Goal: Task Accomplishment & Management: Manage account settings

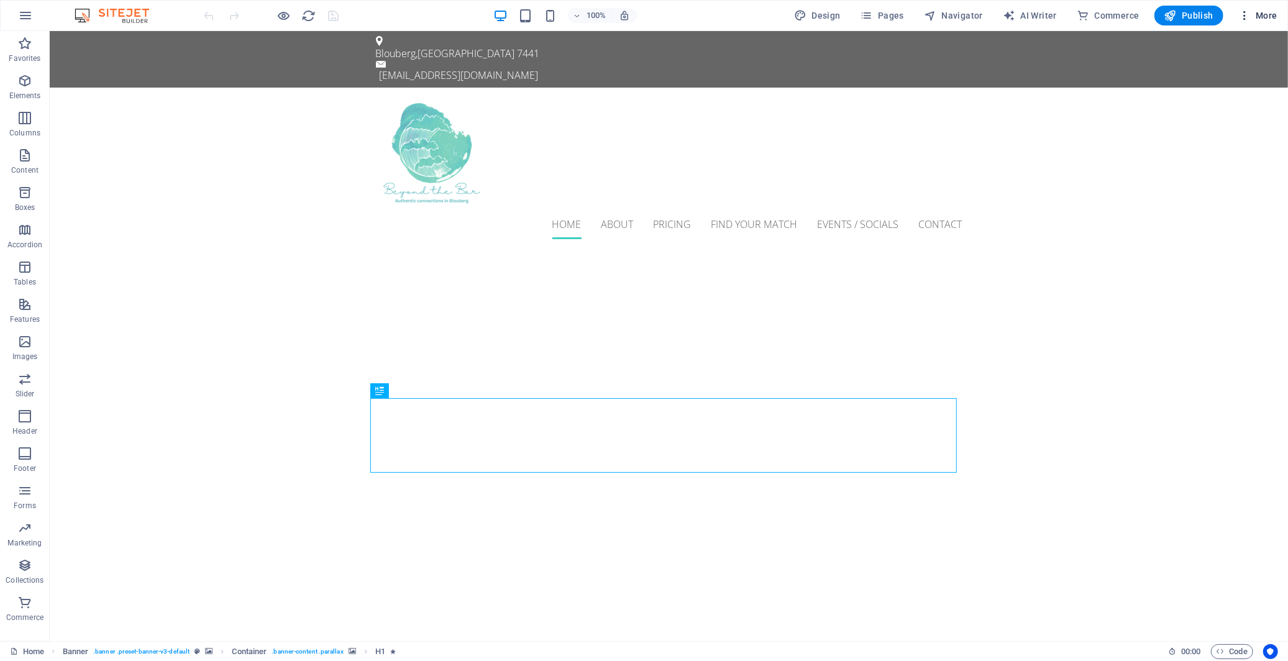
click at [1242, 17] on icon "button" at bounding box center [1244, 15] width 12 height 12
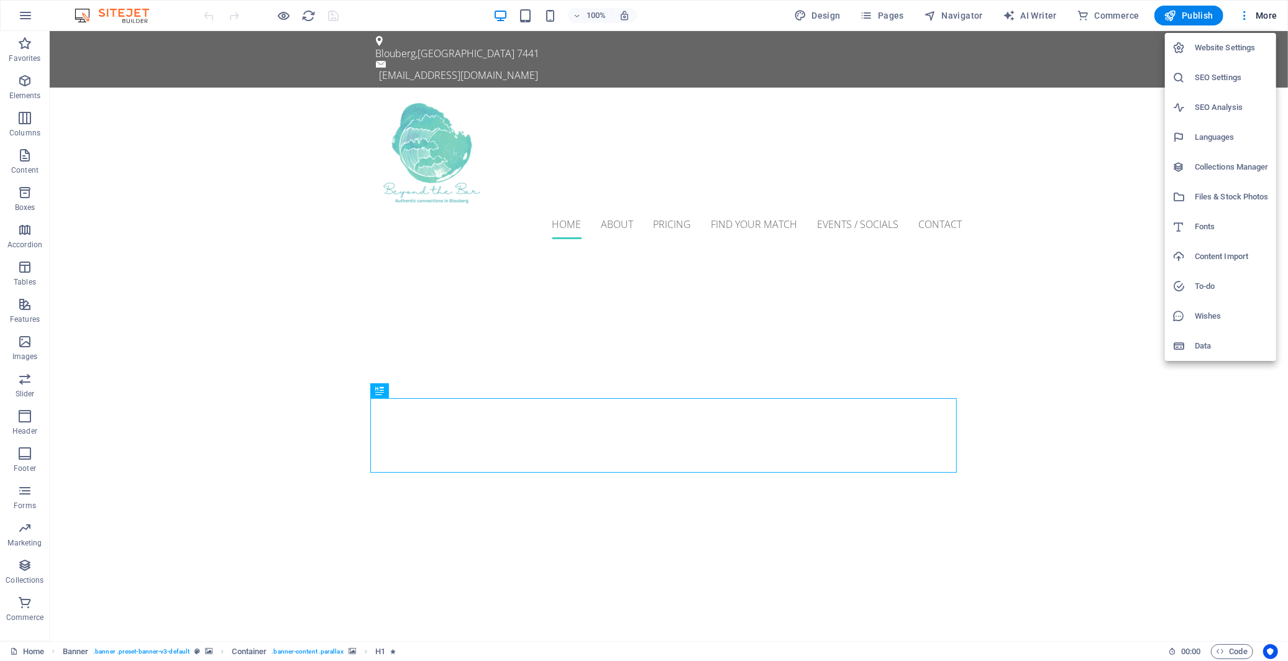
click at [1237, 71] on h6 "SEO Settings" at bounding box center [1232, 77] width 74 height 15
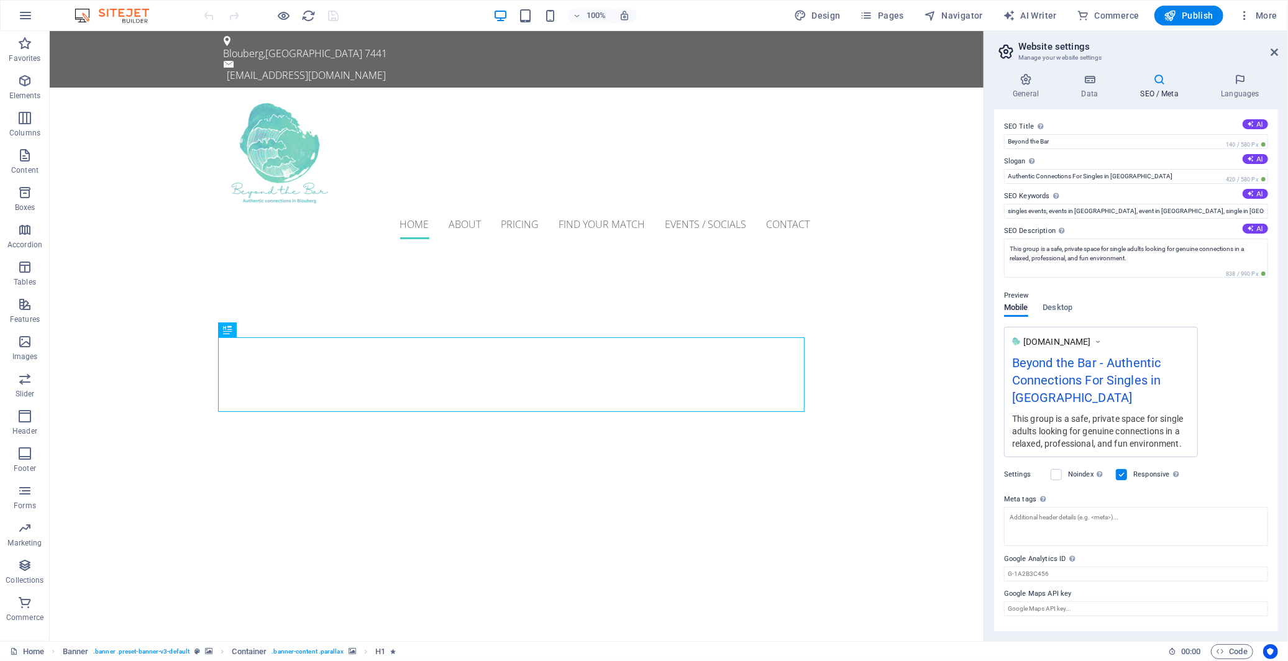
drag, startPoint x: 1076, startPoint y: 594, endPoint x: 998, endPoint y: 593, distance: 78.3
click at [998, 593] on div "SEO Title The title of your website - make it something that stands out in sear…" at bounding box center [1136, 370] width 284 height 522
click at [1007, 593] on label "Google Maps API key" at bounding box center [1136, 593] width 264 height 15
click at [1007, 601] on input "Google Maps API key" at bounding box center [1136, 608] width 264 height 15
paste input "[SECURITY_DATA]"
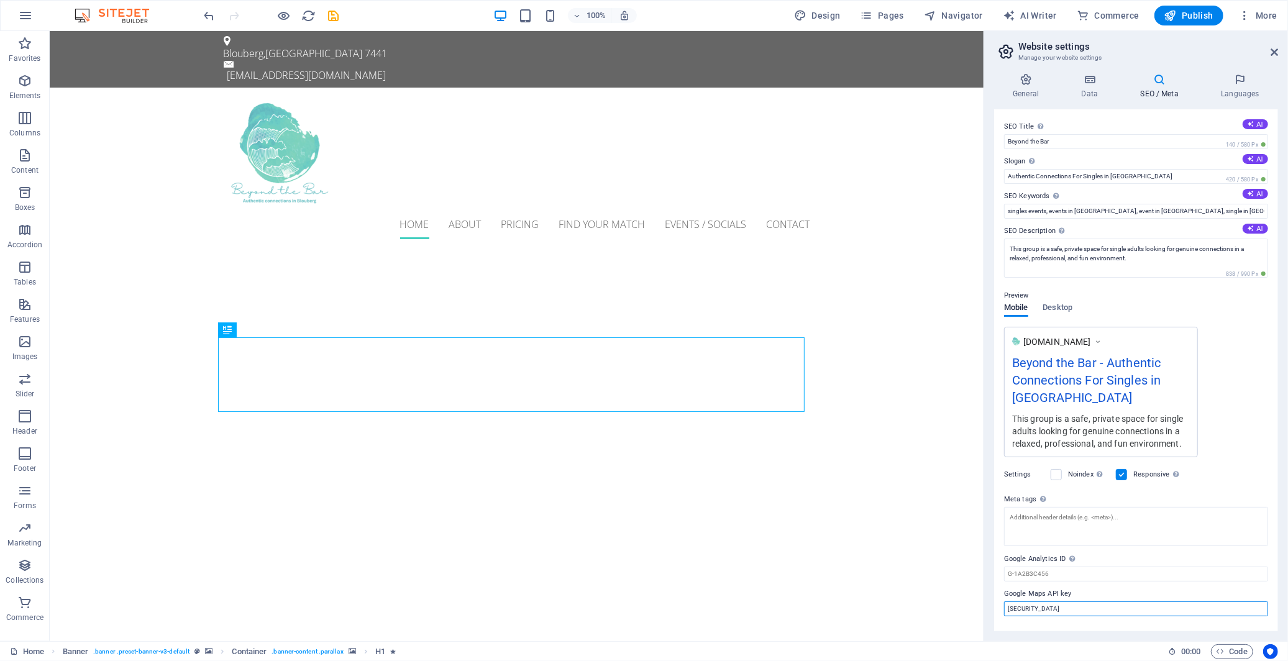
type input "[SECURITY_DATA]"
click at [1119, 588] on label "Google Maps API key" at bounding box center [1136, 593] width 264 height 15
click at [1119, 601] on input "[SECURITY_DATA]" at bounding box center [1136, 608] width 264 height 15
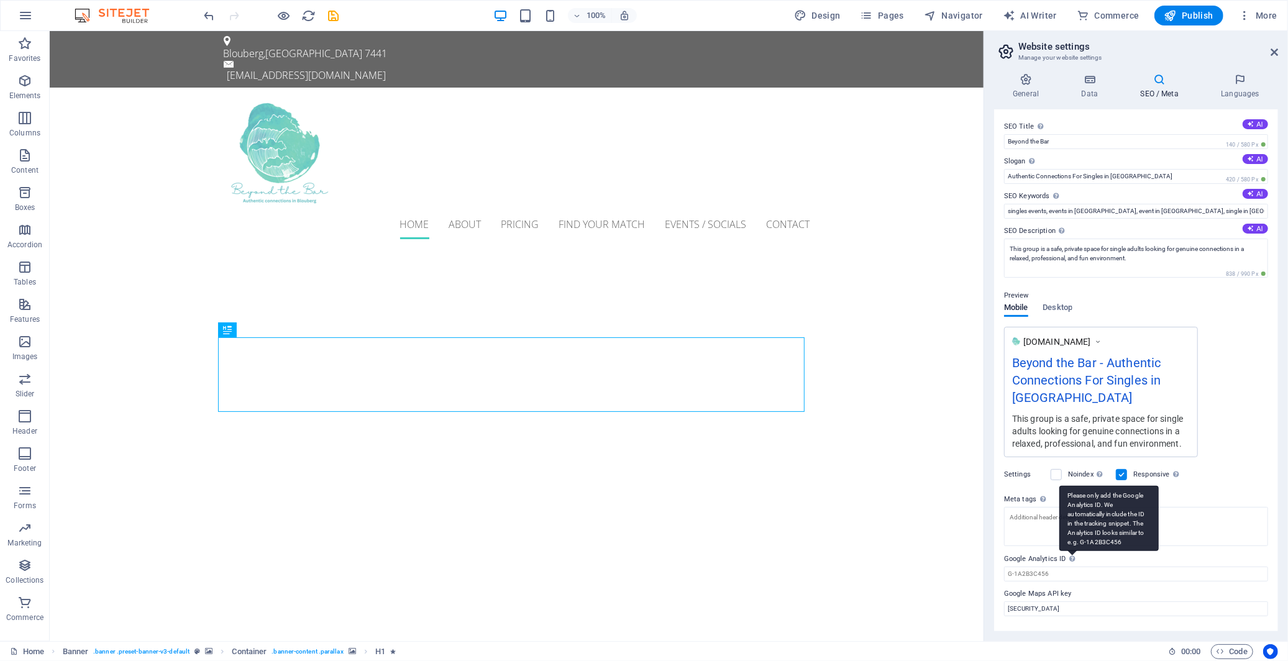
drag, startPoint x: 1004, startPoint y: 557, endPoint x: 1076, endPoint y: 557, distance: 72.1
click at [1076, 557] on label "Google Analytics ID Please only add the Google Analytics ID. We automatically i…" at bounding box center [1136, 559] width 264 height 15
click at [1076, 567] on input "Google Analytics ID Please only add the Google Analytics ID. We automatically i…" at bounding box center [1136, 574] width 264 height 15
click at [1064, 557] on label "Google Analytics ID Please only add the Google Analytics ID. We automatically i…" at bounding box center [1136, 559] width 264 height 15
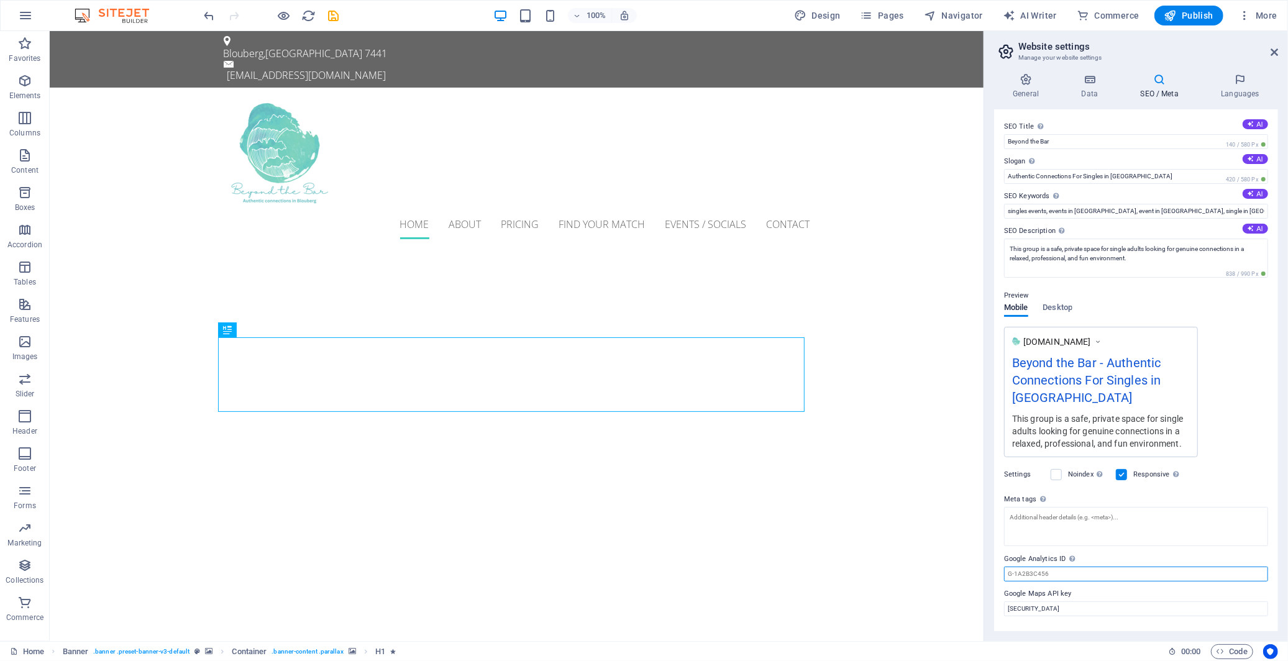
click at [1064, 567] on input "Google Analytics ID Please only add the Google Analytics ID. We automatically i…" at bounding box center [1136, 574] width 264 height 15
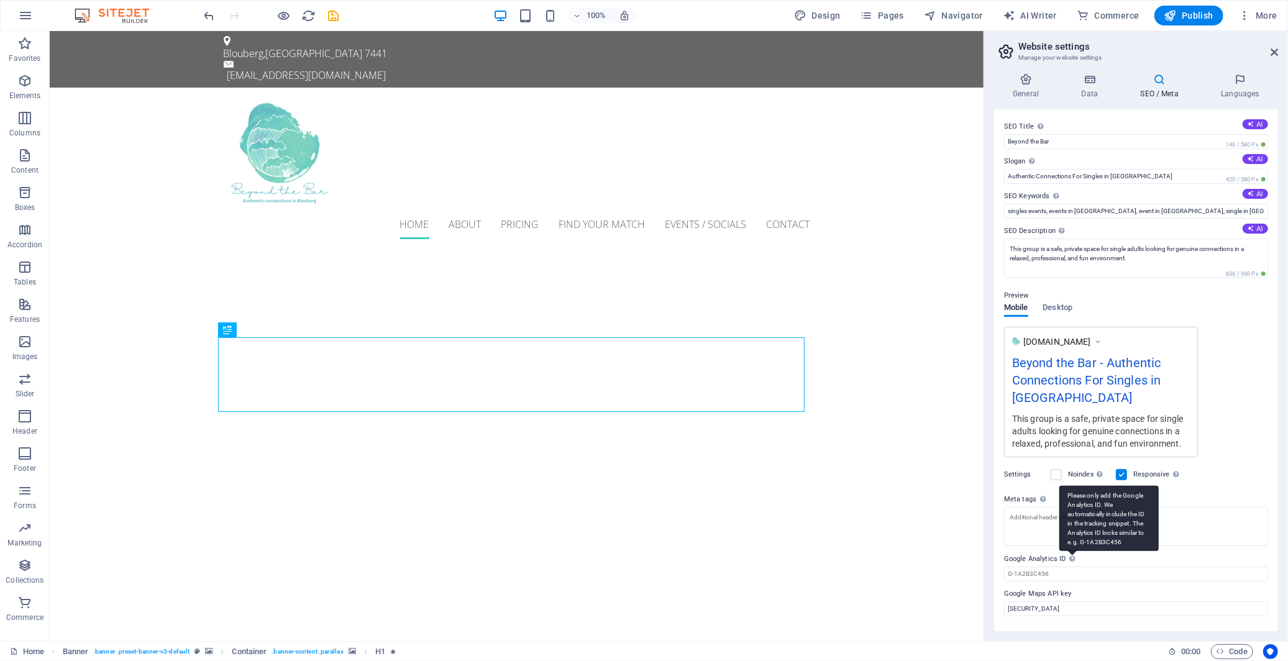
click at [1069, 551] on div "Please only add the Google Analytics ID. We automatically include the ID in the…" at bounding box center [1108, 518] width 99 height 65
click at [1069, 567] on input "Google Analytics ID Please only add the Google Analytics ID. We automatically i…" at bounding box center [1136, 574] width 264 height 15
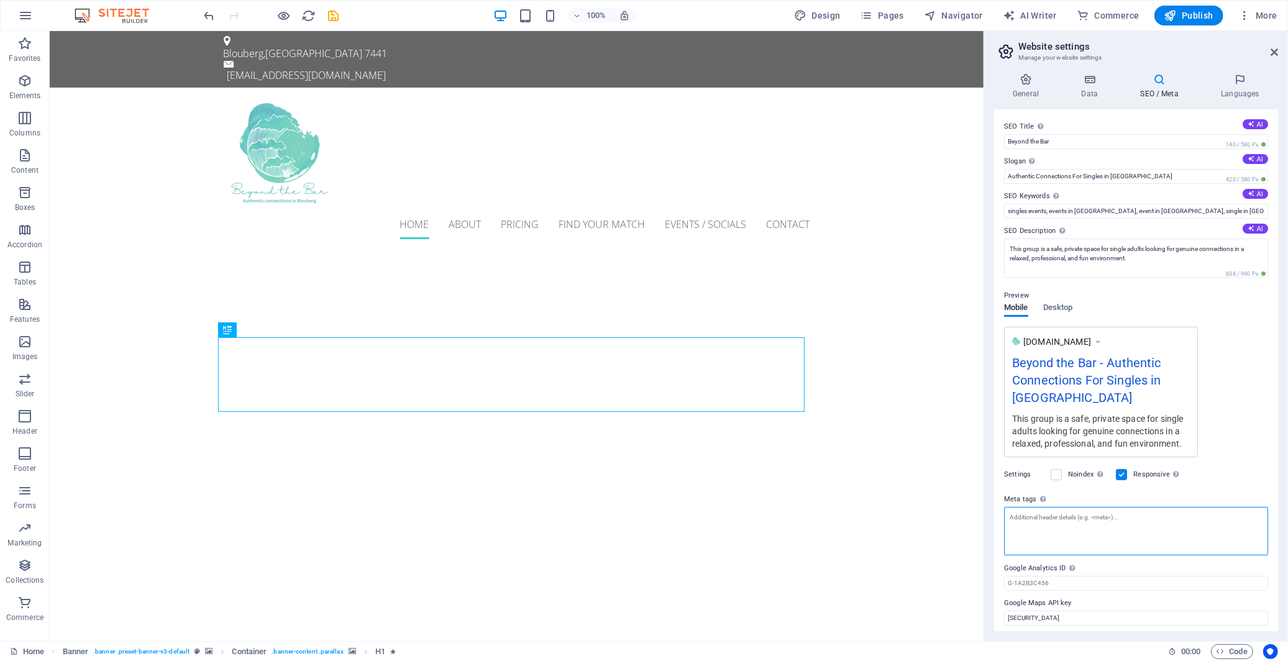
paste textarea "<!-- Google tag (gtag.js) --> <script async src="[URL][DOMAIN_NAME]"></script> …"
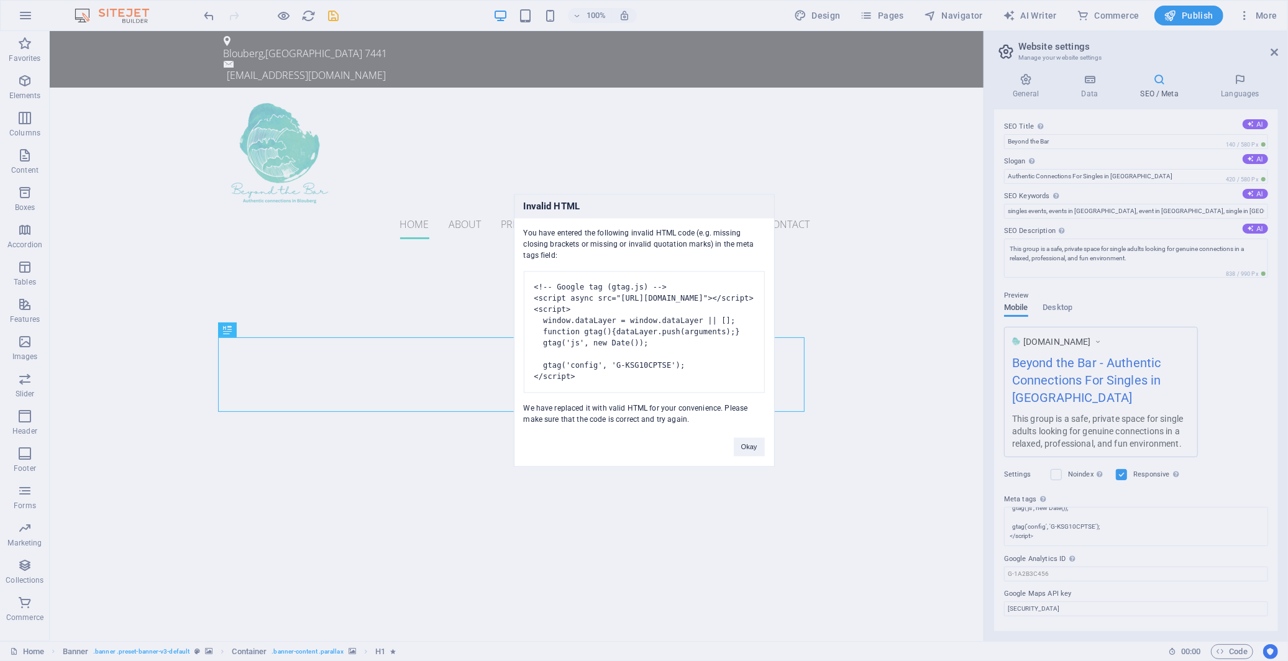
type textarea "<!-- Google tag (gtag.js) --> <script async="" src="[URL][DOMAIN_NAME]"></scrip…"
click at [1042, 499] on div "Invalid HTML You have entered the following invalid HTML code (e.g. missing clo…" at bounding box center [644, 330] width 1288 height 661
click at [624, 276] on pre "<!-- Google tag (gtag.js) --> <script async src="[URL][DOMAIN_NAME]"></script> …" at bounding box center [644, 332] width 241 height 122
click at [749, 454] on button "Okay" at bounding box center [749, 447] width 31 height 19
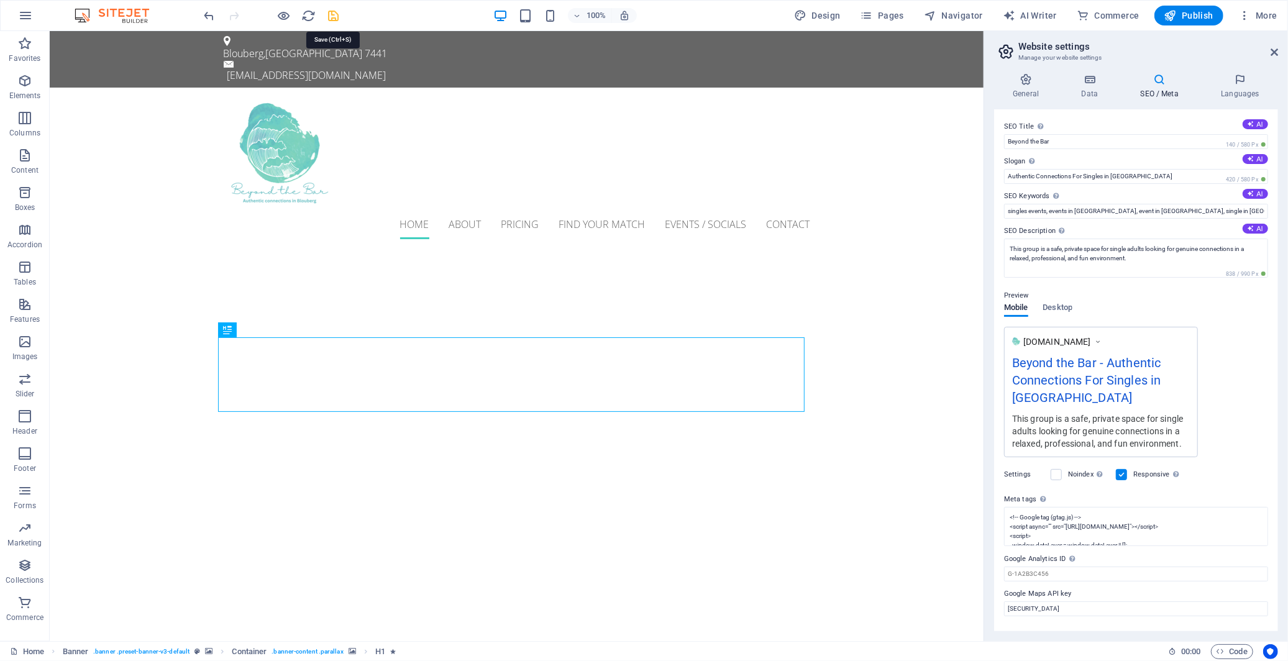
click at [337, 17] on icon "save" at bounding box center [334, 16] width 14 height 14
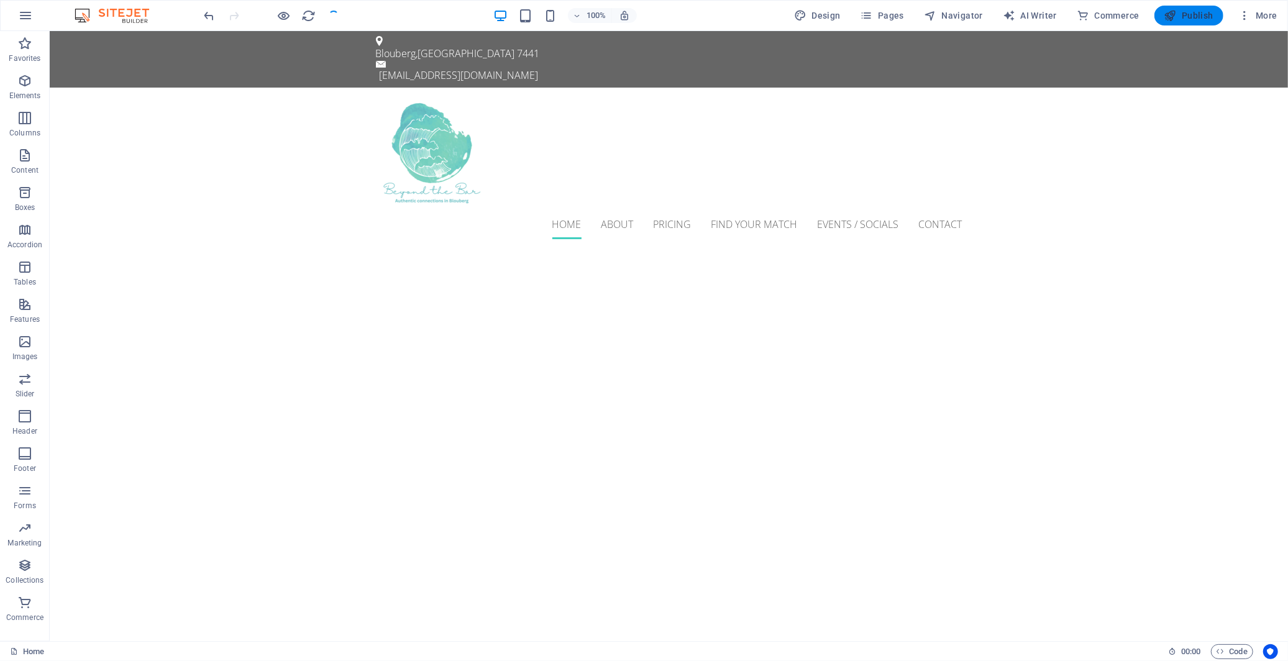
click at [1181, 19] on span "Publish" at bounding box center [1188, 15] width 49 height 12
click at [1188, 9] on span "Publish" at bounding box center [1188, 15] width 49 height 12
